Goal: Task Accomplishment & Management: Manage account settings

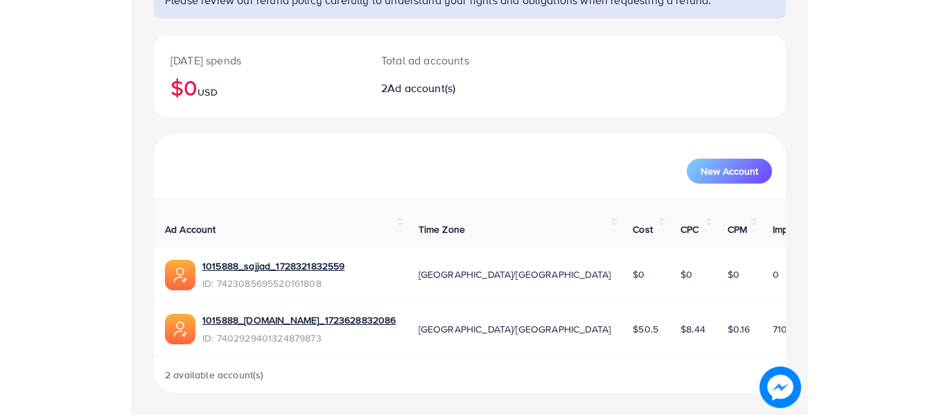
scroll to position [116, 0]
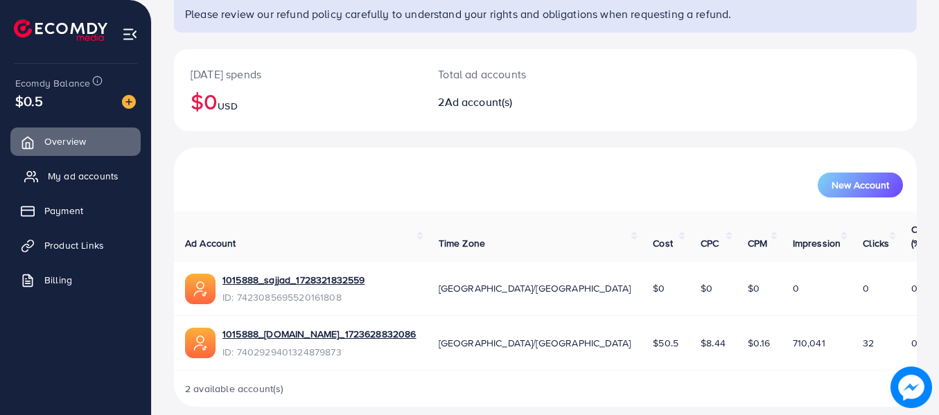
click at [84, 179] on span "My ad accounts" at bounding box center [83, 176] width 71 height 14
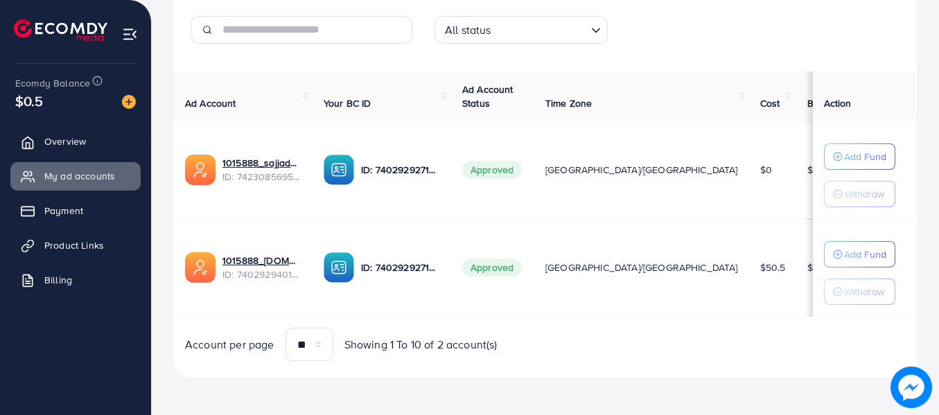
scroll to position [210, 0]
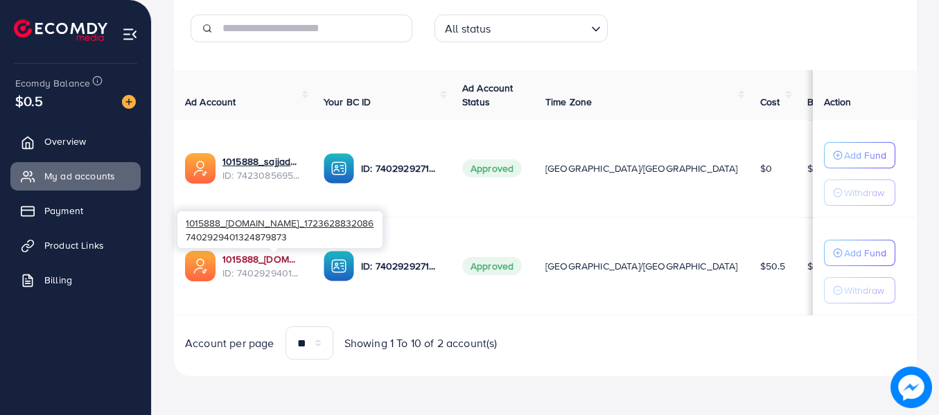
click at [290, 264] on link "1015888_[DOMAIN_NAME]_1723628832086" at bounding box center [261, 259] width 79 height 14
click at [287, 260] on link "1015888_[DOMAIN_NAME]_1723628832086" at bounding box center [261, 259] width 79 height 14
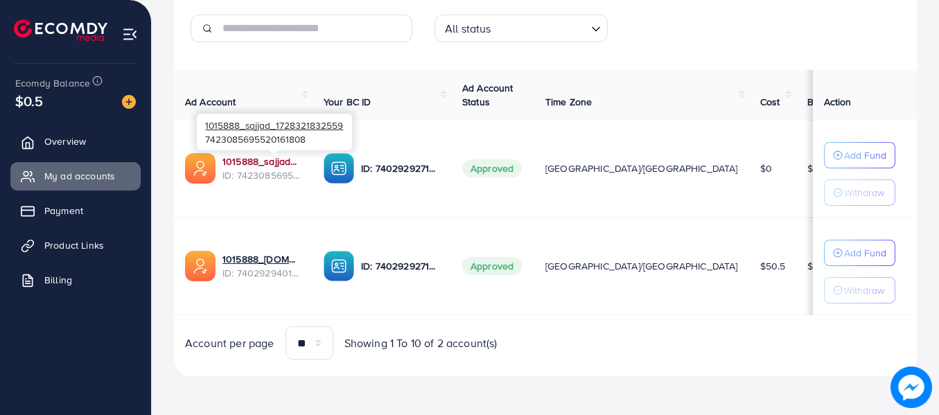
click at [301, 162] on link "1015888_sajjad_1728321832559" at bounding box center [261, 161] width 79 height 14
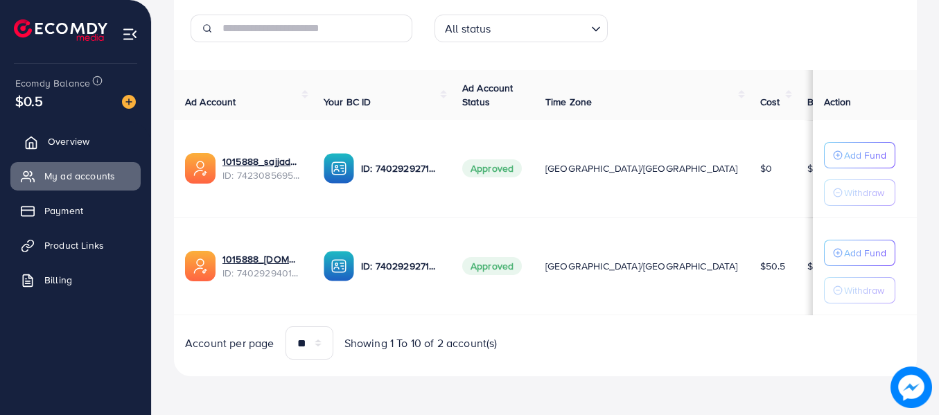
click at [78, 139] on span "Overview" at bounding box center [69, 141] width 42 height 14
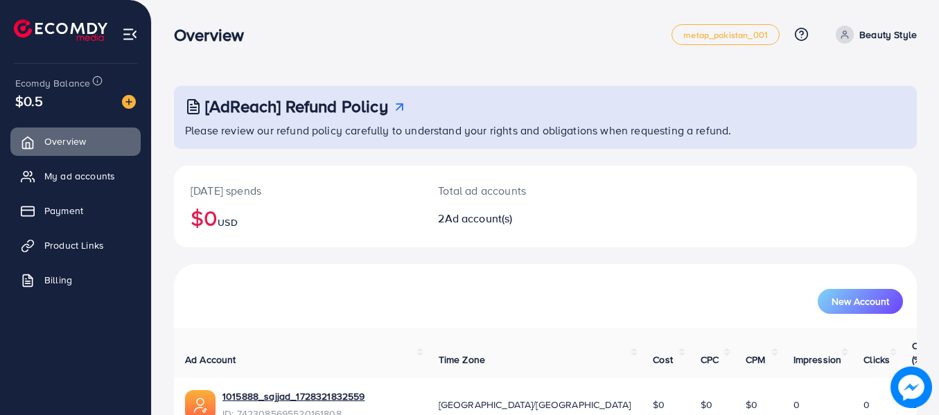
scroll to position [116, 0]
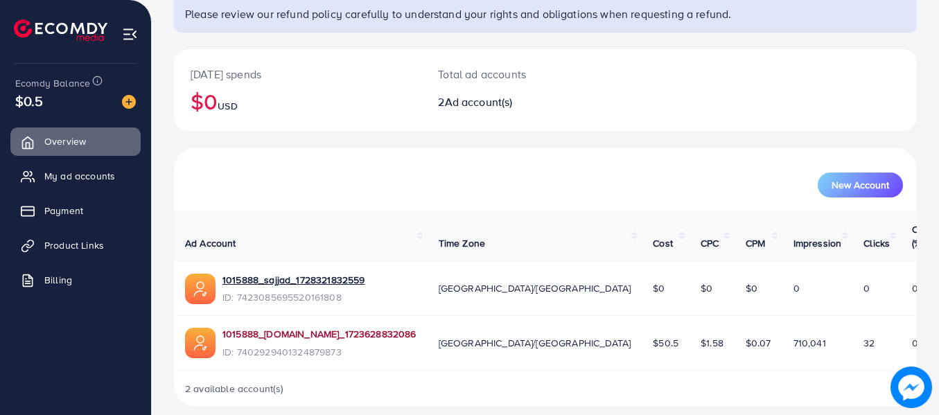
click at [389, 327] on link "1015888_[DOMAIN_NAME]_1723628832086" at bounding box center [319, 334] width 194 height 14
click at [92, 177] on span "My ad accounts" at bounding box center [83, 176] width 71 height 14
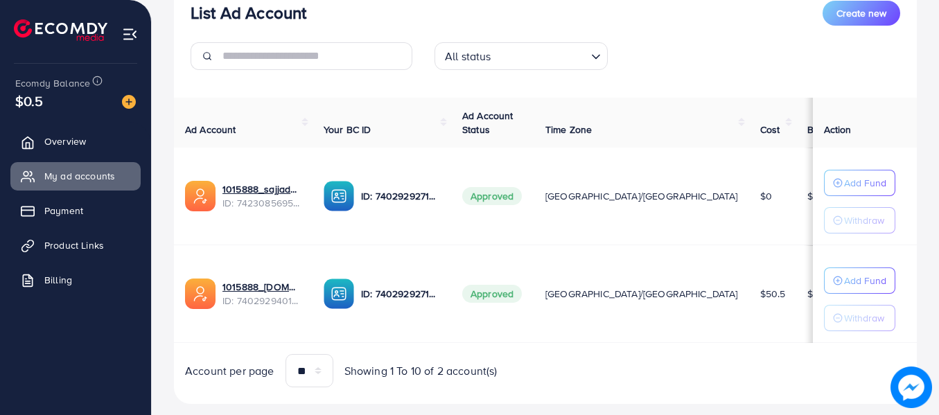
scroll to position [210, 0]
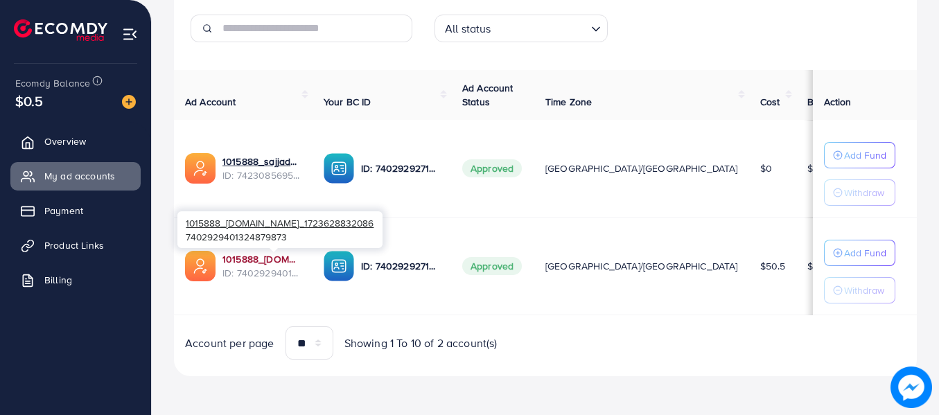
click at [301, 260] on link "1015888_[DOMAIN_NAME]_1723628832086" at bounding box center [261, 259] width 79 height 14
click at [296, 259] on link "1015888_[DOMAIN_NAME]_1723628832086" at bounding box center [261, 259] width 79 height 14
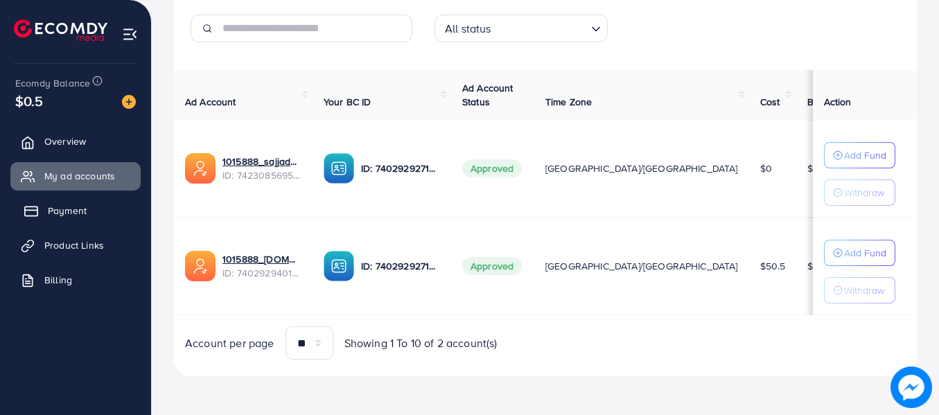
click at [76, 211] on span "Payment" at bounding box center [67, 211] width 39 height 14
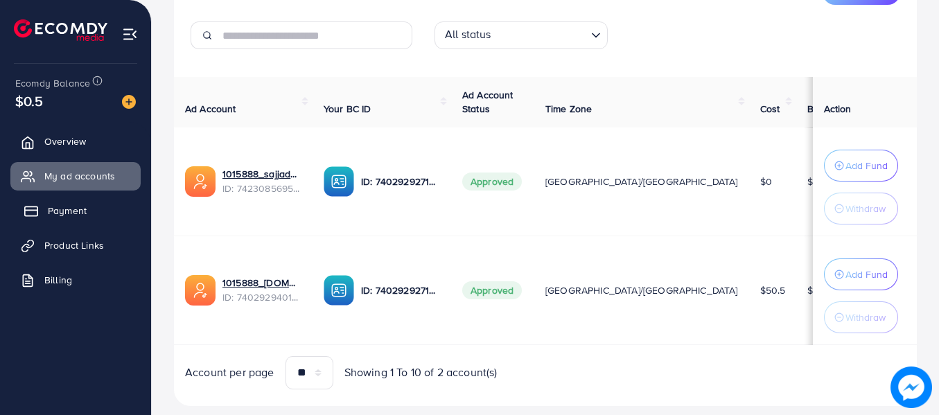
scroll to position [217, 0]
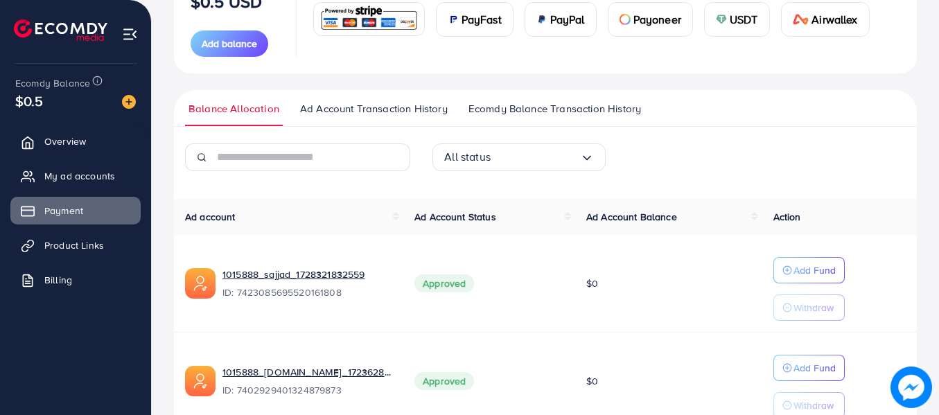
scroll to position [277, 0]
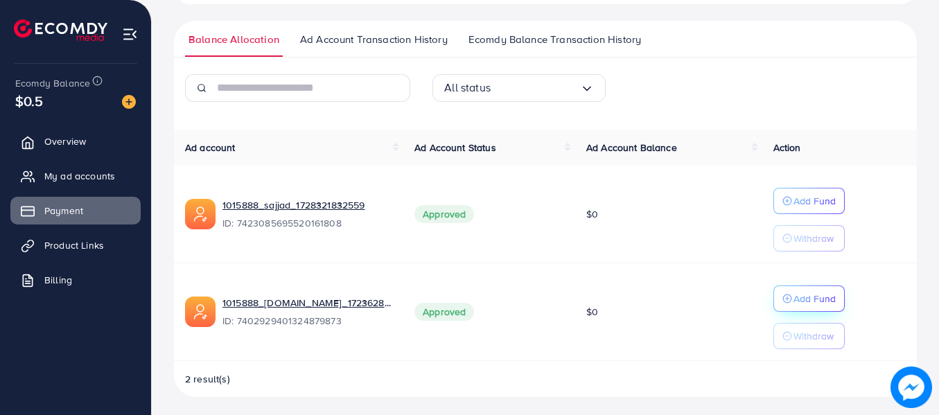
click at [679, 296] on p "Add Fund" at bounding box center [814, 298] width 42 height 17
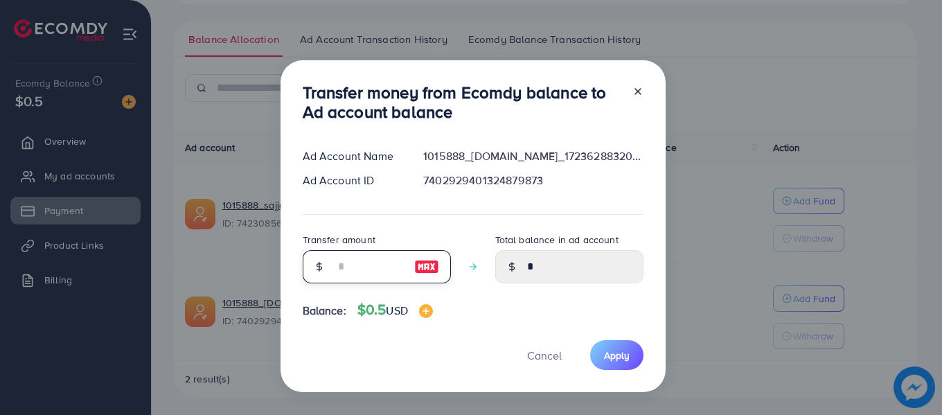
click at [360, 271] on input "number" at bounding box center [369, 266] width 69 height 33
type input "*"
type input "****"
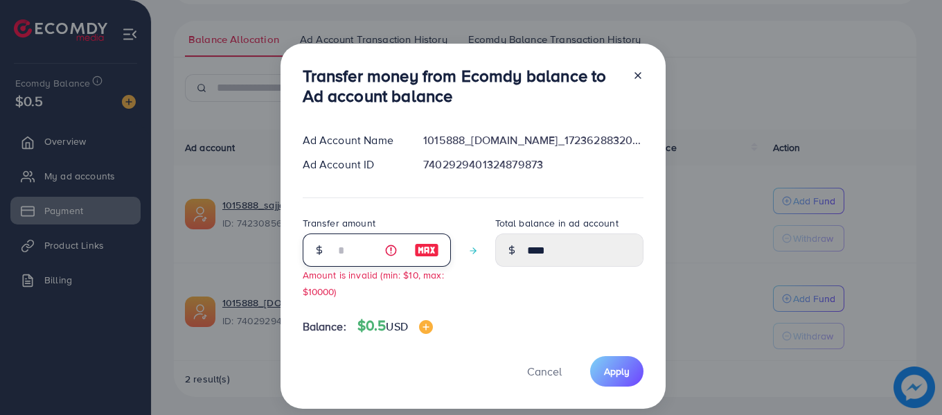
type input "*"
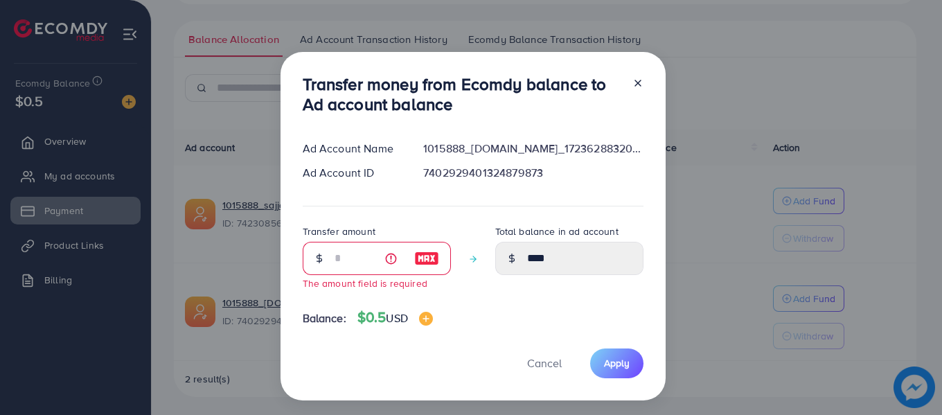
click at [635, 82] on line at bounding box center [638, 83] width 6 height 6
type input "*"
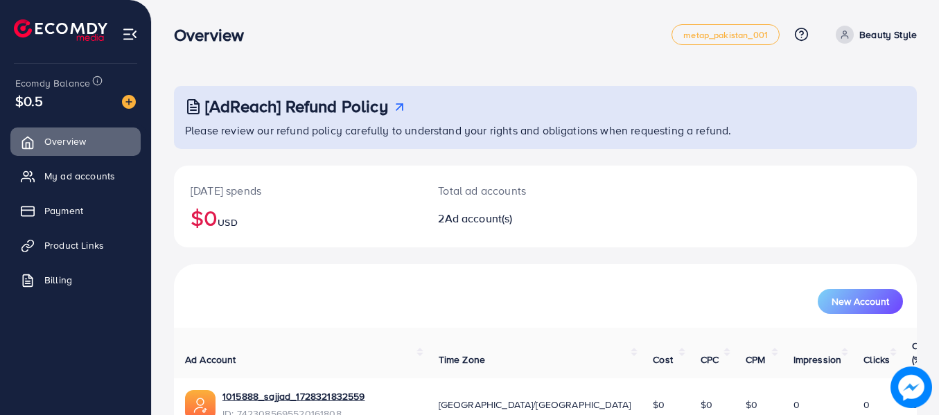
scroll to position [116, 0]
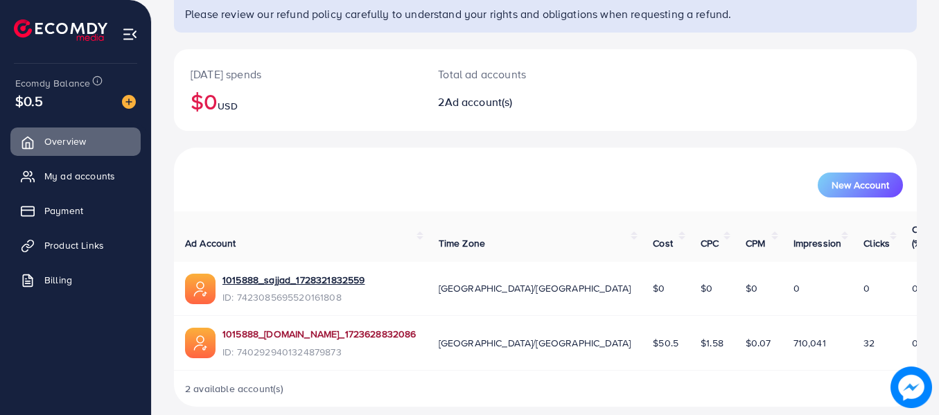
click at [389, 327] on link "1015888_[DOMAIN_NAME]_1723628832086" at bounding box center [319, 334] width 194 height 14
click at [134, 37] on img at bounding box center [130, 34] width 16 height 16
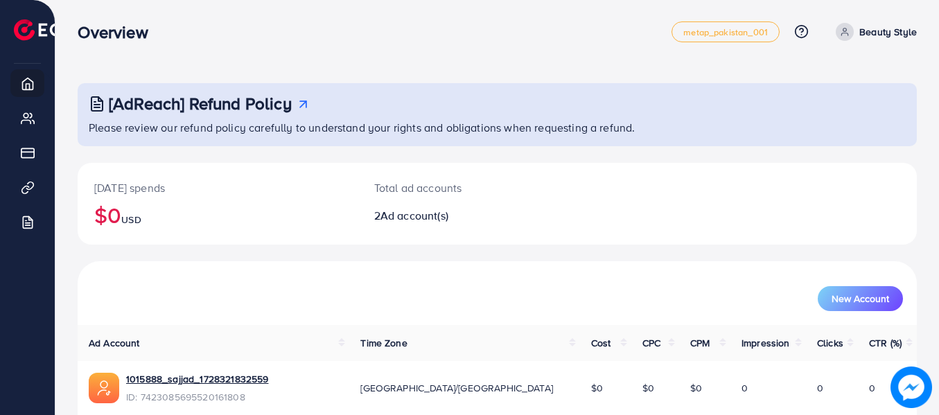
scroll to position [0, 0]
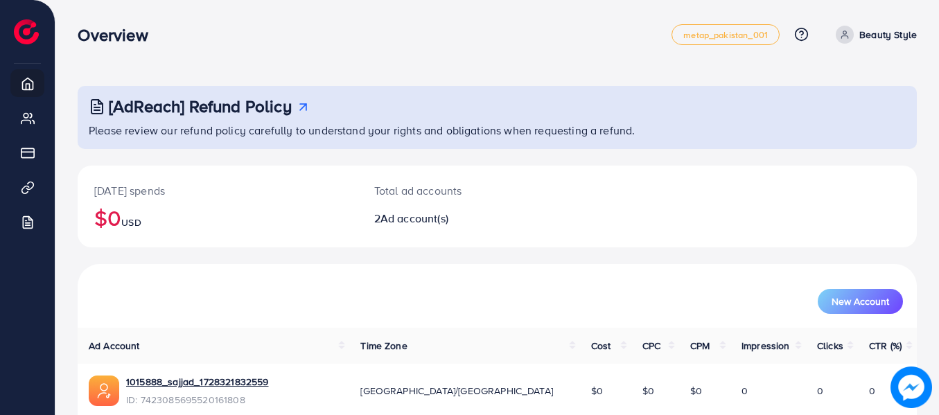
click at [306, 107] on polyline at bounding box center [303, 107] width 6 height 6
